Goal: Task Accomplishment & Management: Complete application form

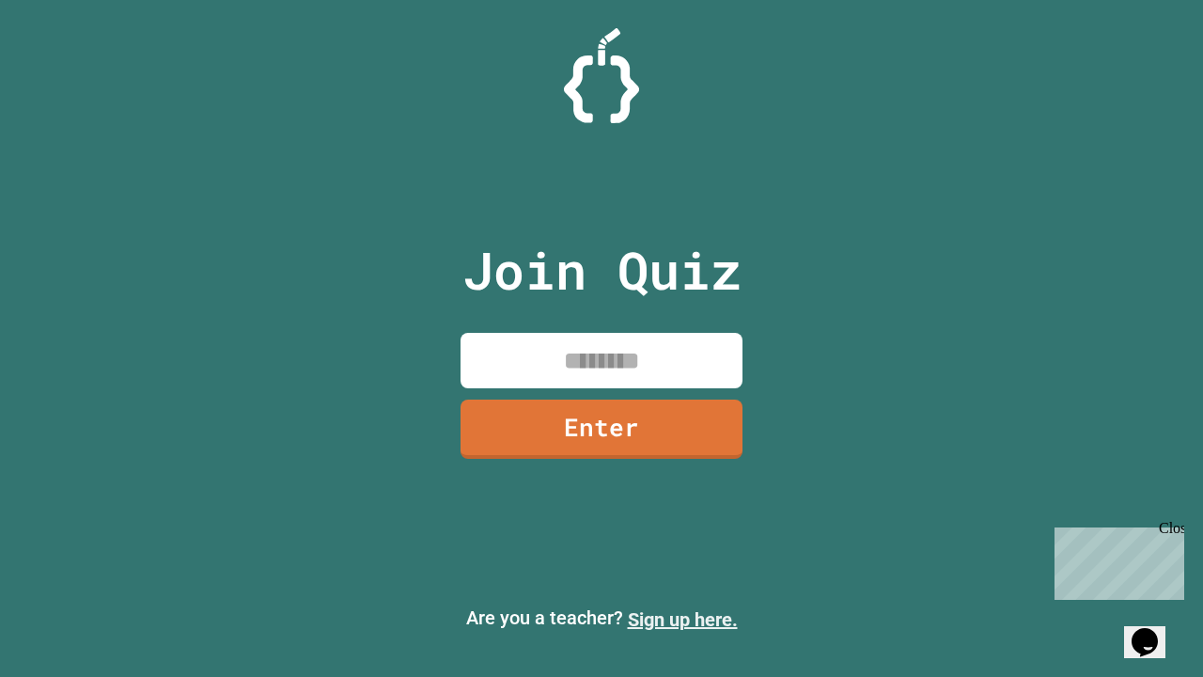
click at [682, 619] on link "Sign up here." at bounding box center [683, 619] width 110 height 23
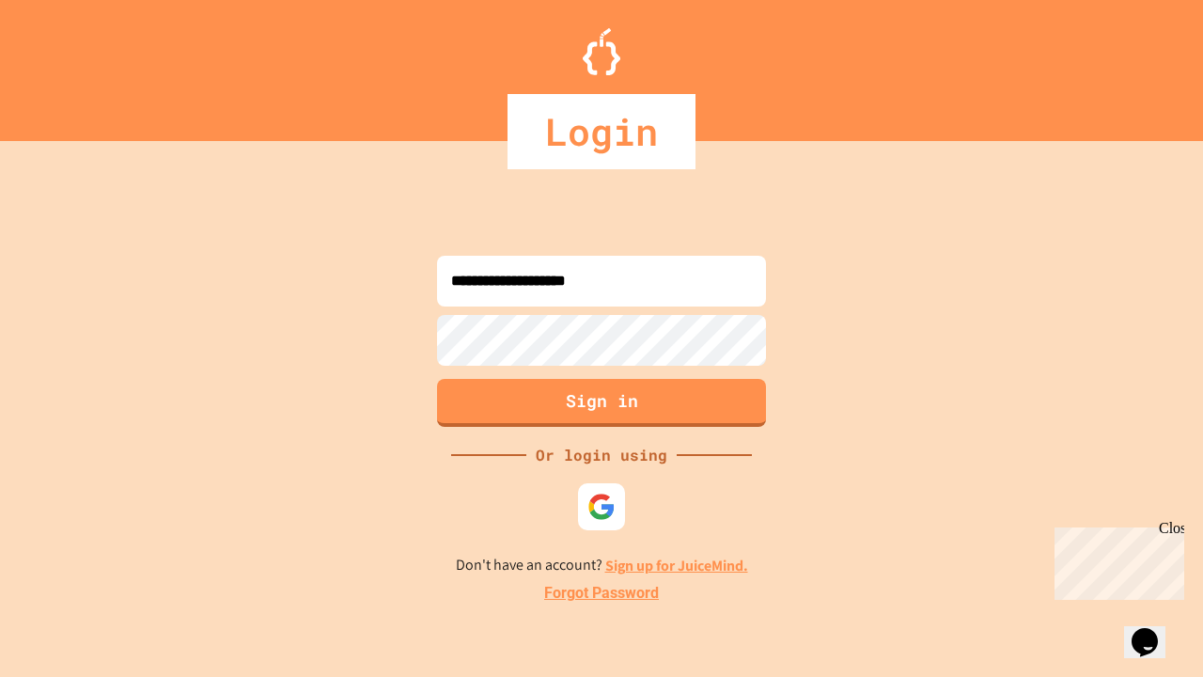
type input "**********"
